Goal: Task Accomplishment & Management: Manage account settings

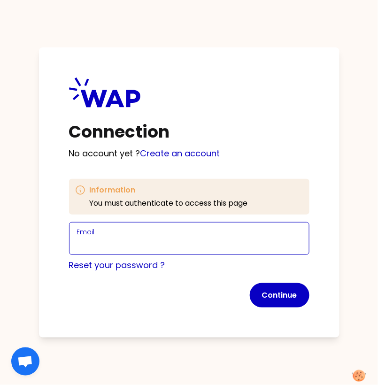
click at [104, 248] on input "Email" at bounding box center [189, 244] width 225 height 13
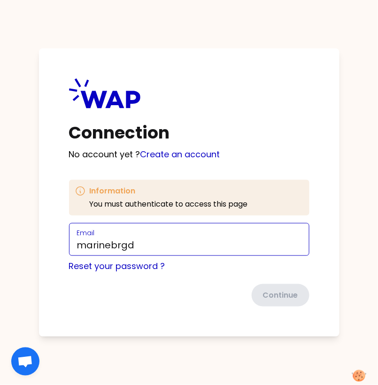
type input "[EMAIL_ADDRESS][DOMAIN_NAME]"
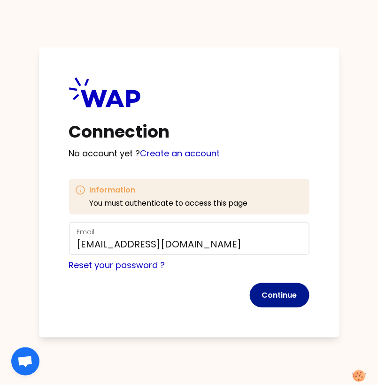
click at [268, 296] on button "Continue" at bounding box center [280, 295] width 60 height 24
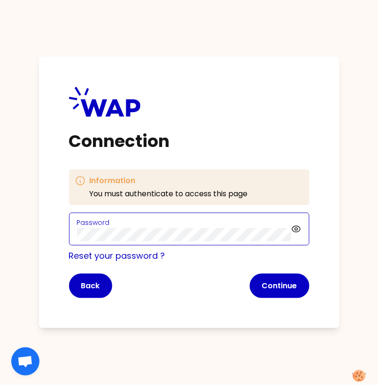
click button "Continue" at bounding box center [280, 286] width 60 height 24
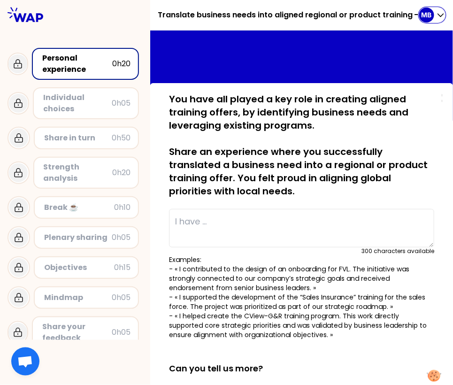
click at [378, 16] on icon "button" at bounding box center [440, 14] width 9 height 9
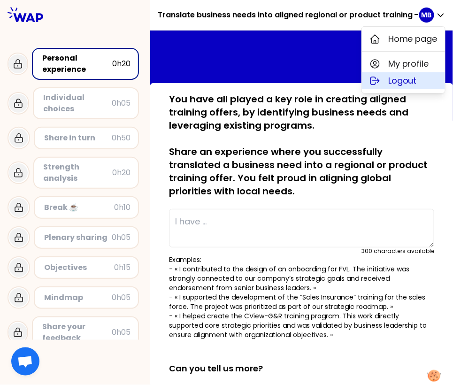
click at [378, 80] on span "Logout" at bounding box center [402, 80] width 29 height 13
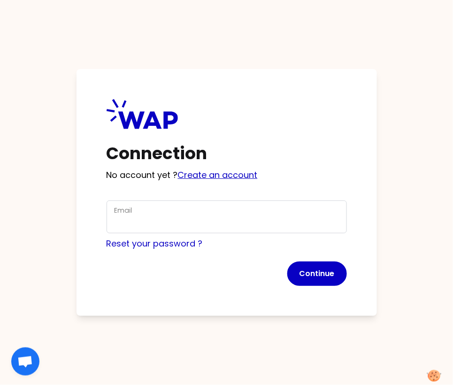
click at [221, 176] on link "Create an account" at bounding box center [218, 175] width 80 height 12
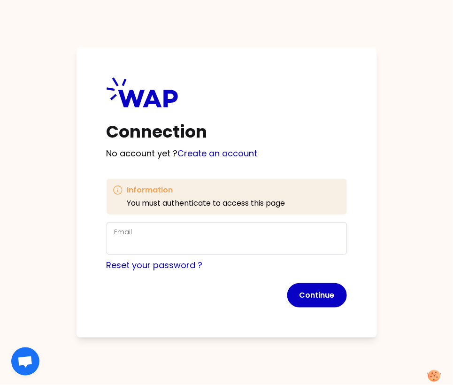
click at [151, 236] on div "Email" at bounding box center [227, 238] width 225 height 24
click at [143, 249] on input "Email" at bounding box center [227, 244] width 225 height 13
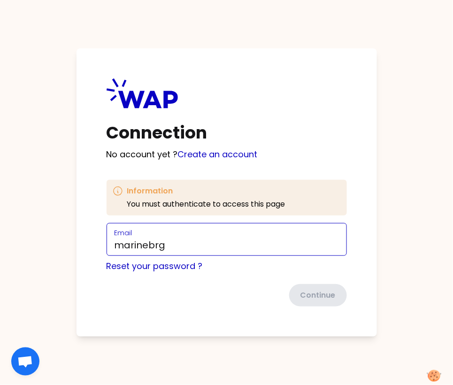
type input "[EMAIL_ADDRESS][DOMAIN_NAME]"
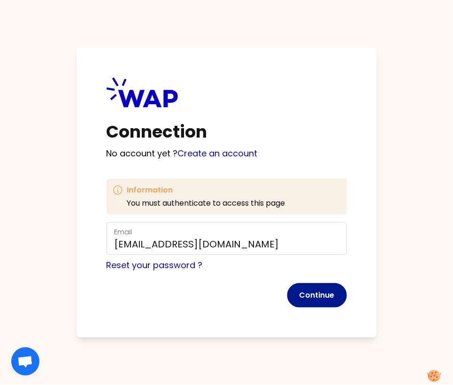
click at [313, 294] on button "Continue" at bounding box center [317, 295] width 60 height 24
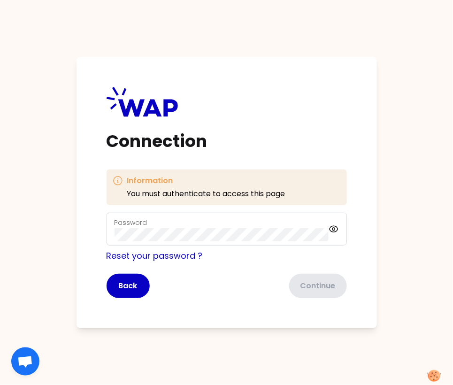
click at [150, 228] on div "Password" at bounding box center [222, 229] width 214 height 24
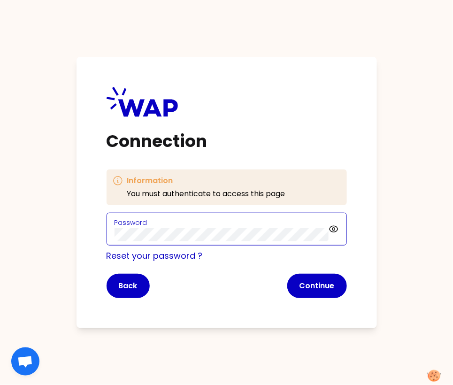
click button "Continue" at bounding box center [317, 286] width 60 height 24
